Goal: Information Seeking & Learning: Learn about a topic

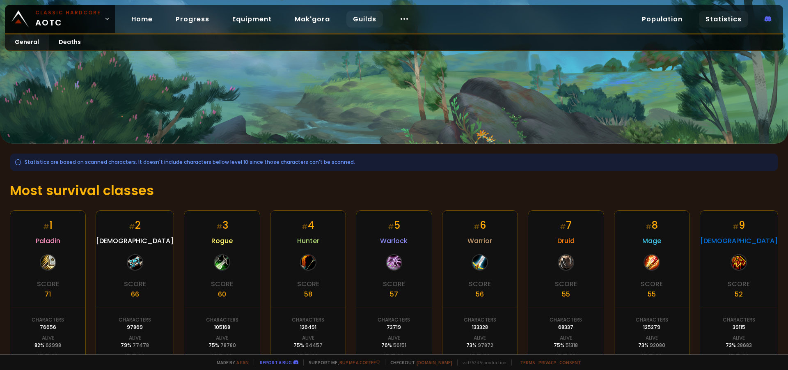
click at [355, 17] on link "Guilds" at bounding box center [364, 19] width 37 height 17
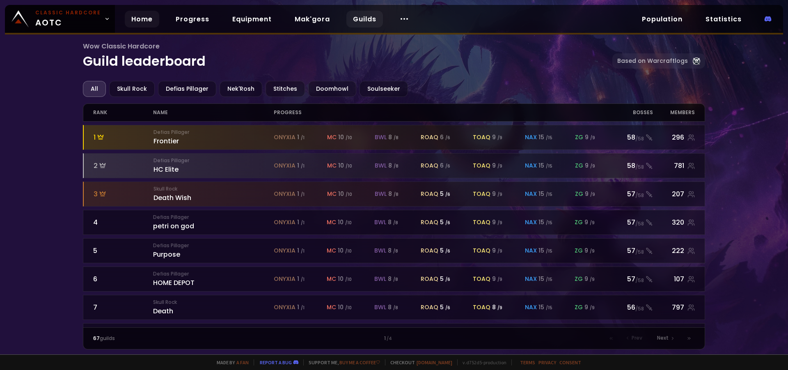
click at [134, 18] on link "Home" at bounding box center [142, 19] width 34 height 17
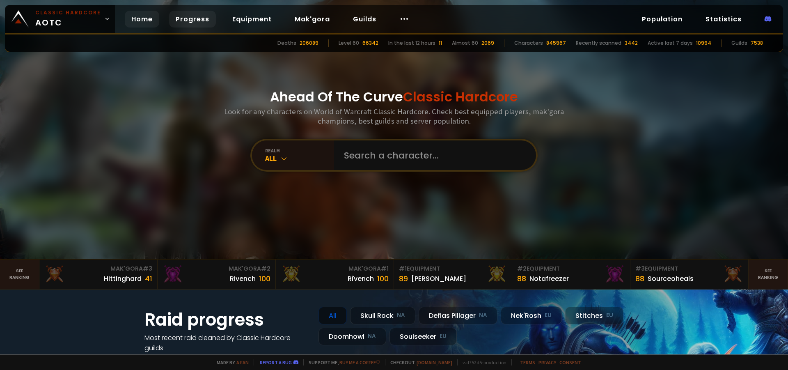
click at [184, 19] on link "Progress" at bounding box center [192, 19] width 47 height 17
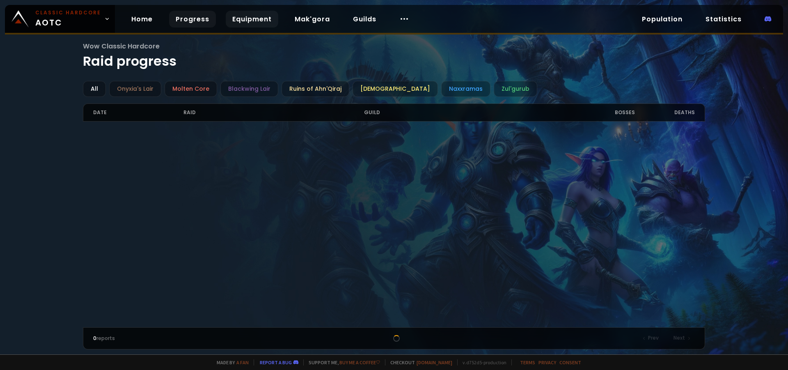
click at [256, 21] on link "Equipment" at bounding box center [252, 19] width 53 height 17
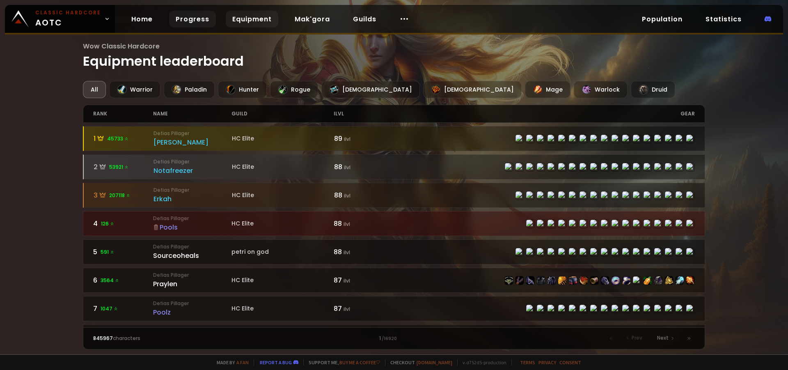
click at [185, 15] on link "Progress" at bounding box center [192, 19] width 47 height 17
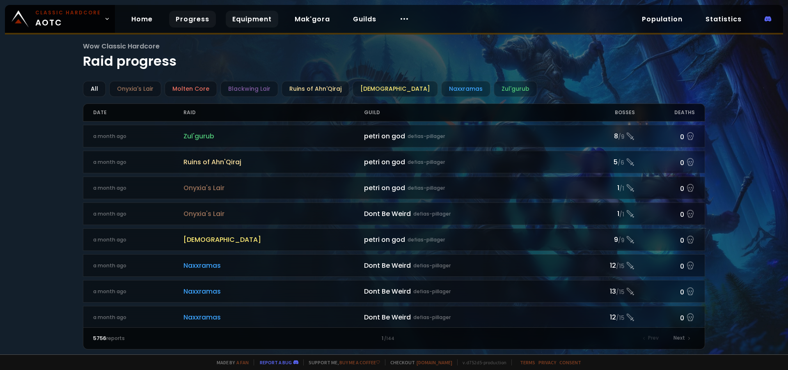
click at [246, 16] on link "Equipment" at bounding box center [252, 19] width 53 height 17
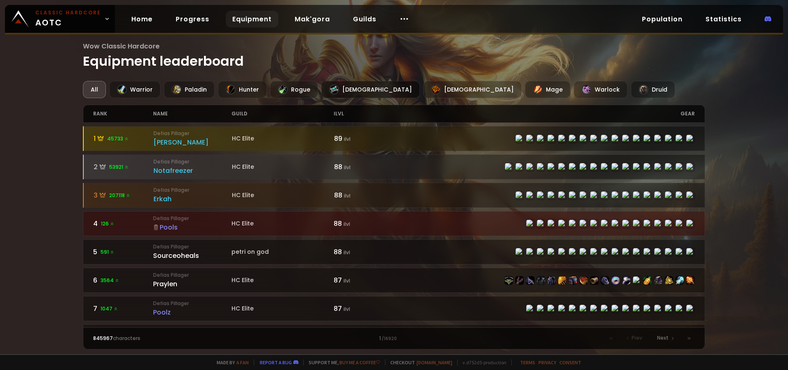
click at [344, 92] on div "[DEMOGRAPHIC_DATA]" at bounding box center [370, 89] width 98 height 17
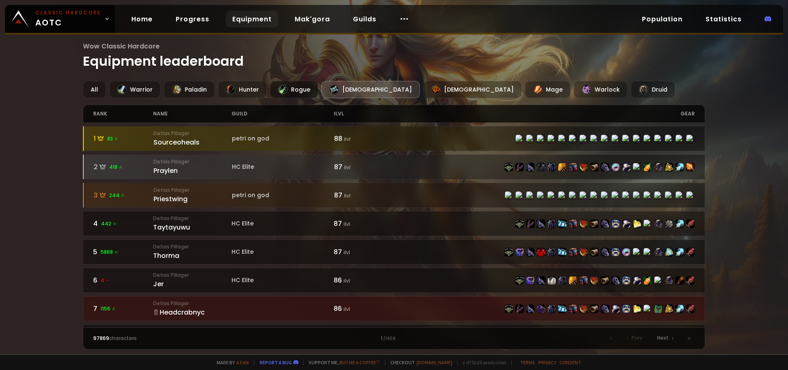
click at [295, 92] on div "Rogue" at bounding box center [294, 89] width 48 height 17
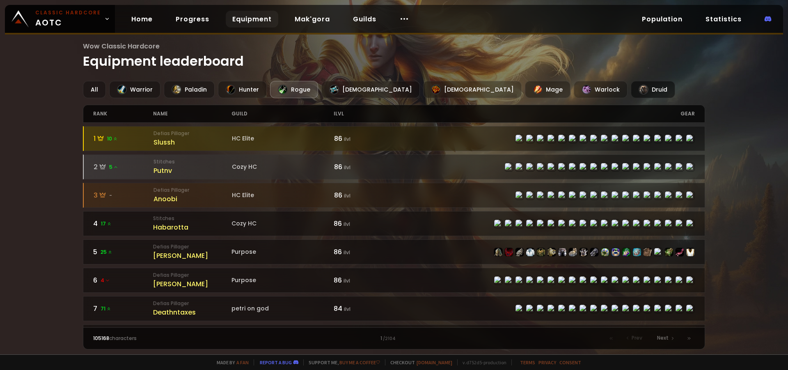
click at [631, 91] on div "Druid" at bounding box center [653, 89] width 44 height 17
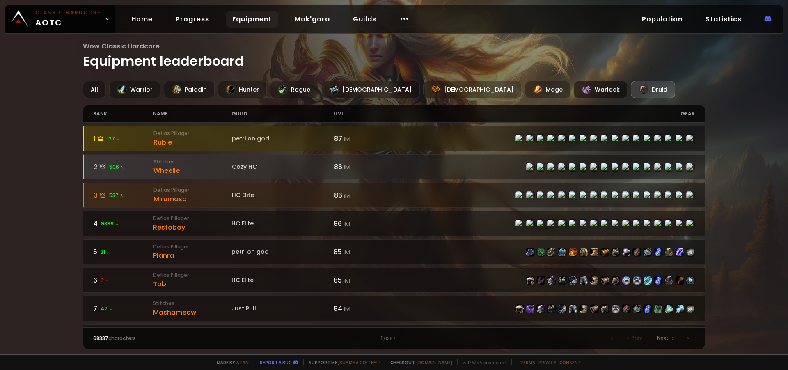
click at [574, 87] on div "Warlock" at bounding box center [601, 89] width 54 height 17
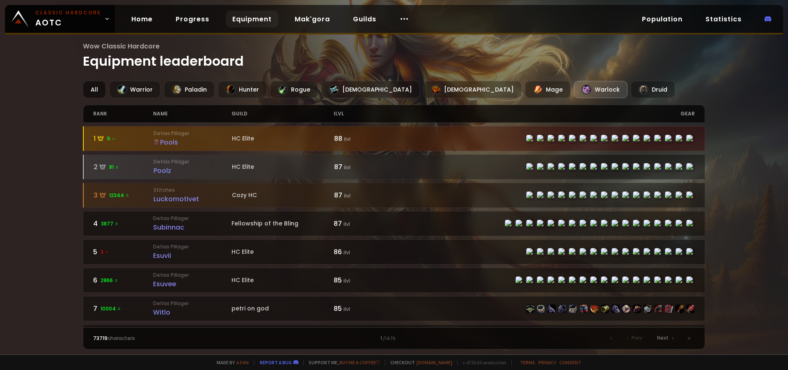
click at [97, 88] on div "All" at bounding box center [94, 89] width 23 height 17
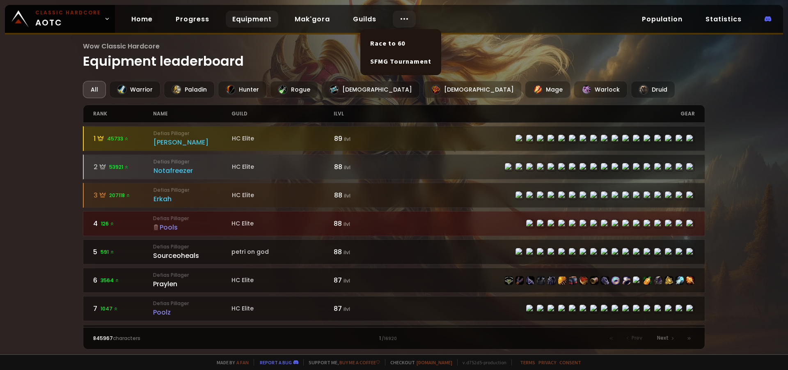
click at [399, 19] on icon at bounding box center [404, 19] width 10 height 10
click at [389, 44] on link "Race to 60" at bounding box center [400, 43] width 71 height 18
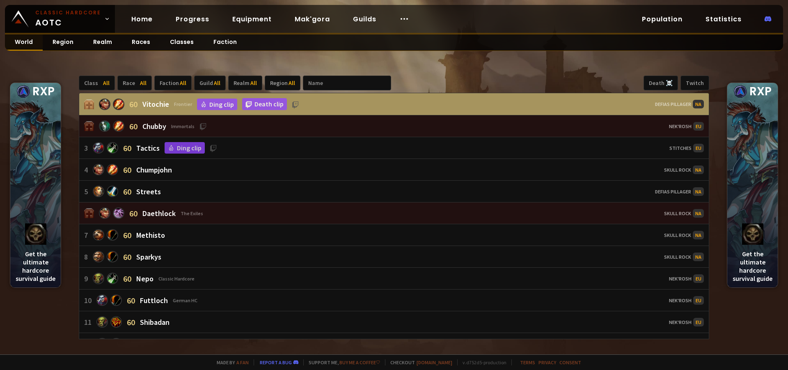
click at [31, 45] on link "World" at bounding box center [24, 42] width 38 height 16
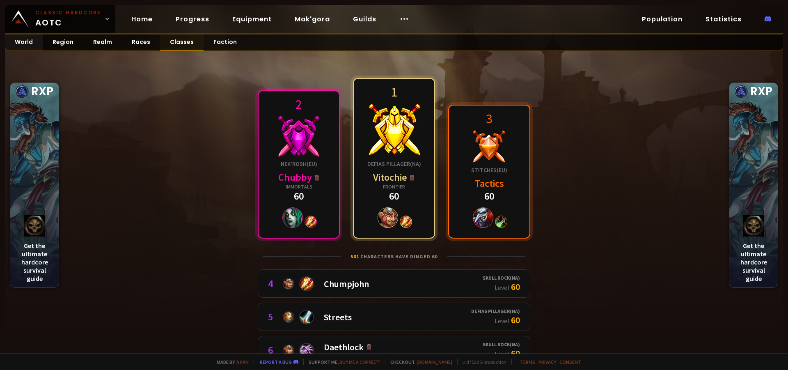
click at [176, 48] on link "Classes" at bounding box center [182, 42] width 44 height 16
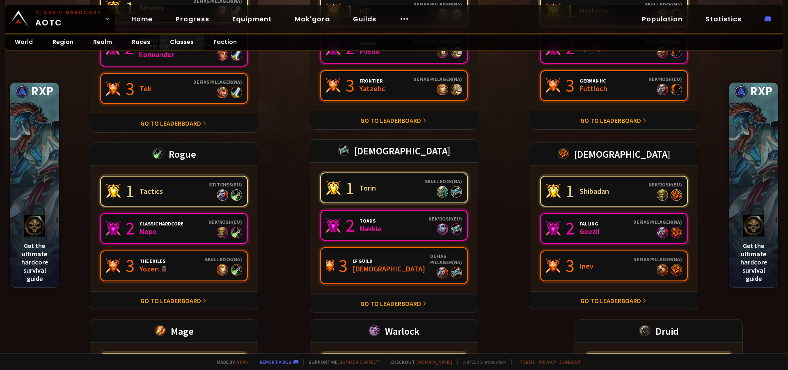
scroll to position [148, 0]
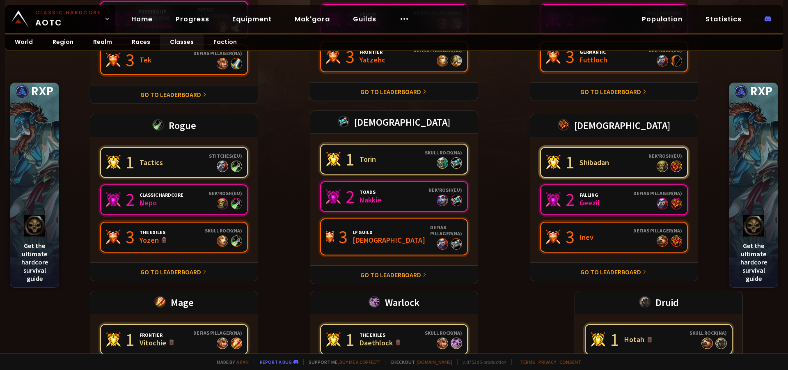
click at [673, 163] on div at bounding box center [676, 165] width 11 height 11
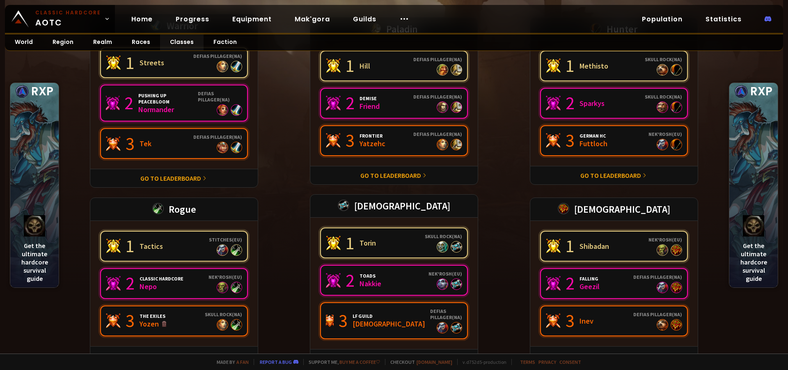
scroll to position [197, 0]
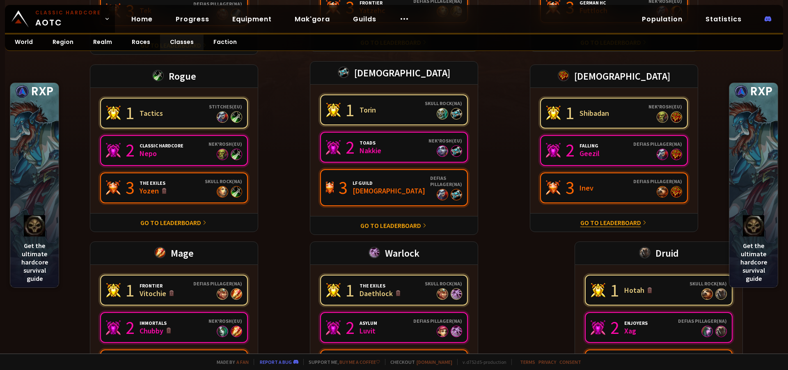
click at [608, 218] on link "Go to leaderboard" at bounding box center [610, 222] width 61 height 8
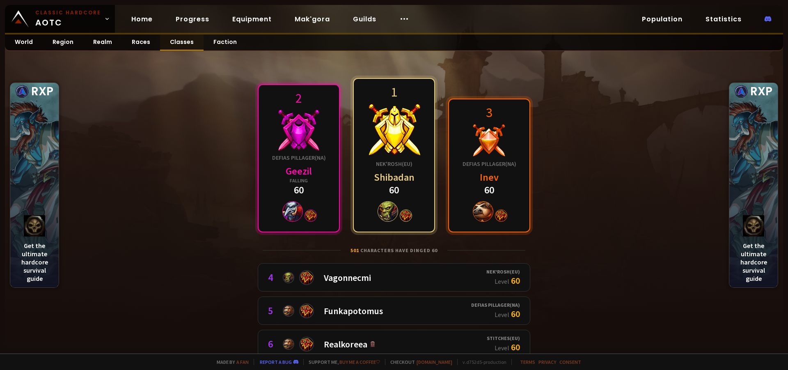
click at [184, 41] on link "Classes" at bounding box center [182, 42] width 44 height 16
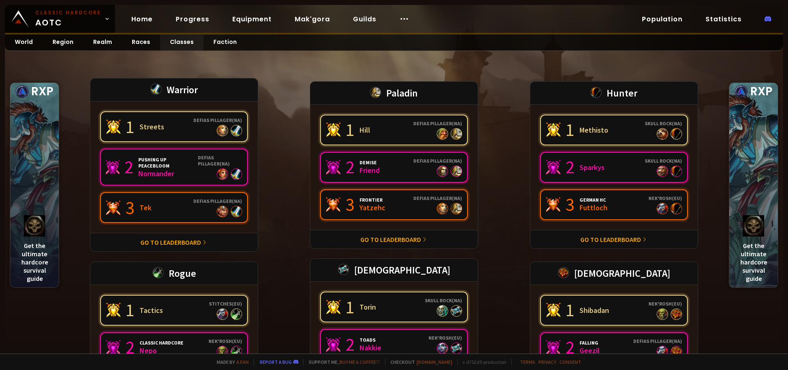
click at [763, 112] on div at bounding box center [753, 185] width 48 height 204
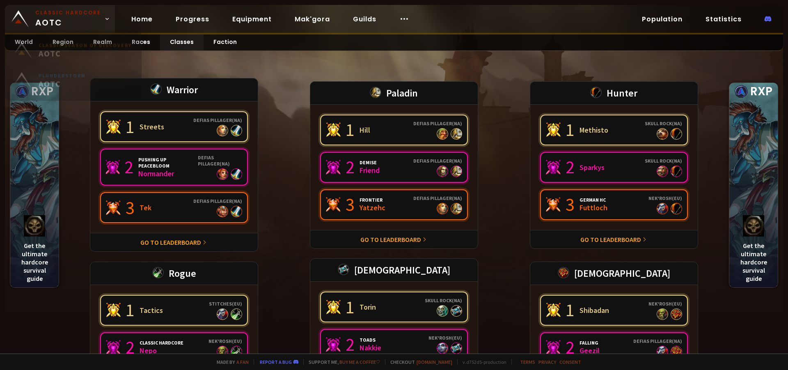
click at [66, 28] on span "Classic Hardcore AOTC" at bounding box center [68, 19] width 66 height 20
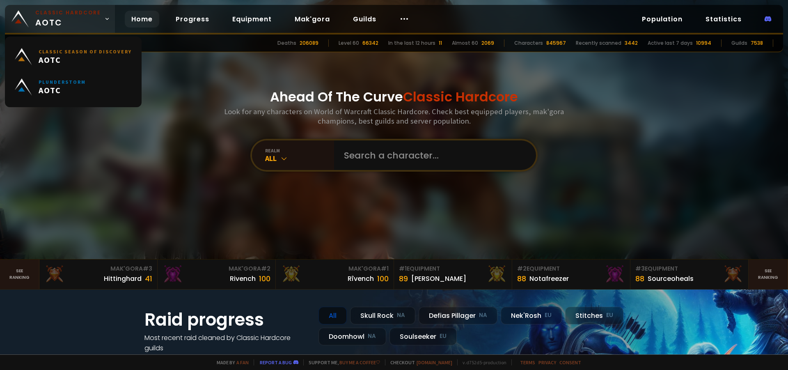
click at [73, 24] on span "Classic Hardcore AOTC" at bounding box center [68, 19] width 66 height 20
click at [89, 16] on small "Classic Hardcore" at bounding box center [68, 12] width 66 height 7
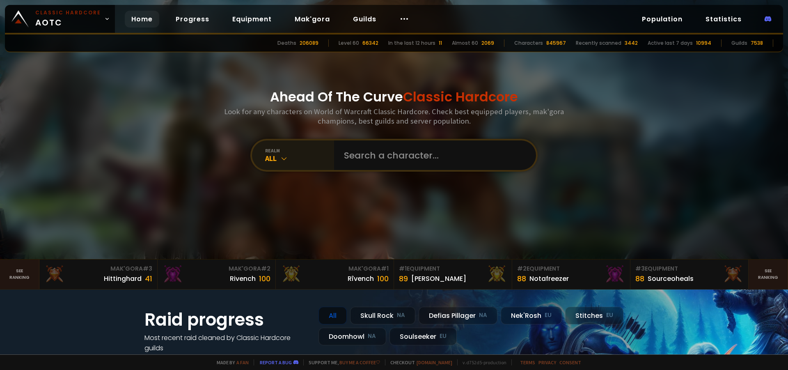
click at [267, 156] on div "All" at bounding box center [299, 157] width 69 height 9
click at [134, 23] on link "Home" at bounding box center [142, 19] width 34 height 17
click at [199, 22] on link "Progress" at bounding box center [192, 19] width 47 height 17
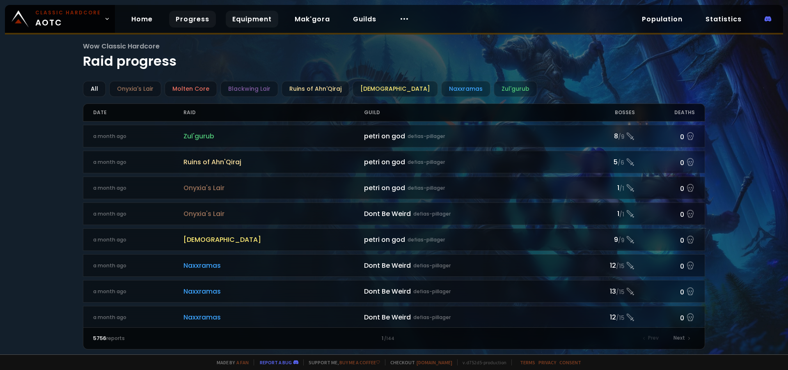
click at [259, 24] on link "Equipment" at bounding box center [252, 19] width 53 height 17
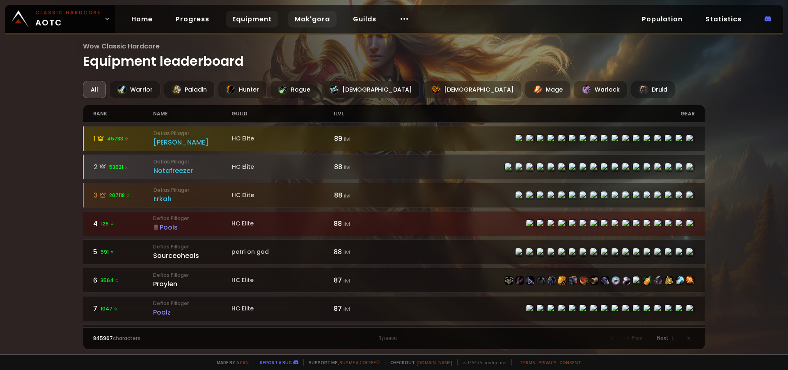
click at [298, 17] on link "Mak'gora" at bounding box center [312, 19] width 48 height 17
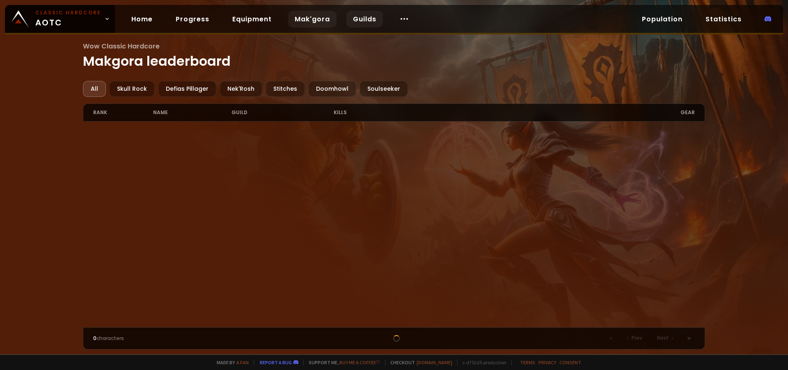
click at [361, 18] on link "Guilds" at bounding box center [364, 19] width 37 height 17
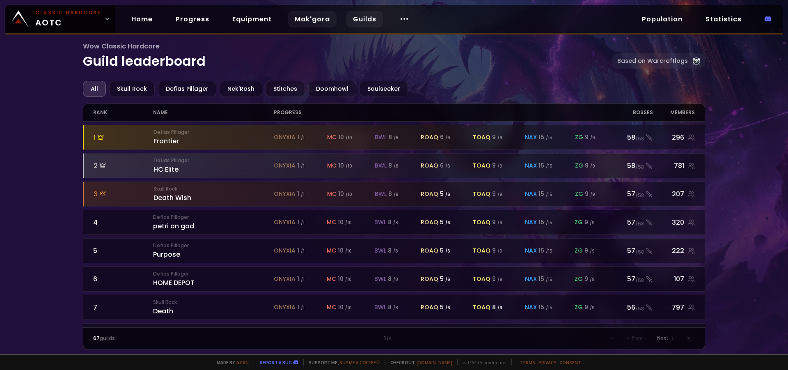
click at [324, 19] on link "Mak'gora" at bounding box center [312, 19] width 48 height 17
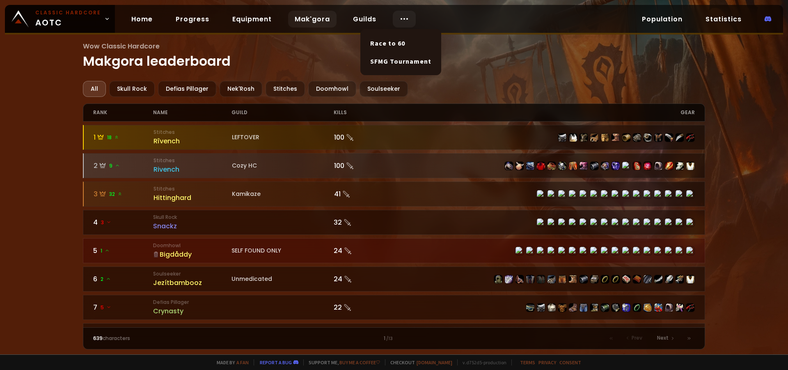
click at [399, 18] on icon at bounding box center [404, 19] width 10 height 10
click at [393, 19] on div at bounding box center [404, 19] width 23 height 17
click at [658, 21] on link "Population" at bounding box center [662, 19] width 54 height 17
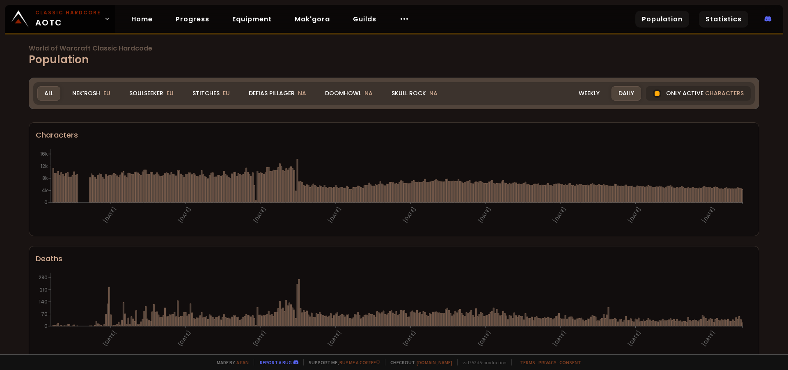
click at [713, 23] on link "Statistics" at bounding box center [723, 19] width 49 height 17
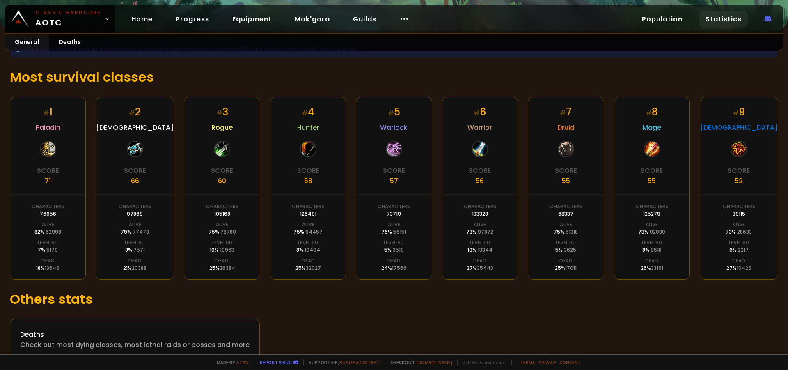
scroll to position [134, 0]
